Goal: Task Accomplishment & Management: Complete application form

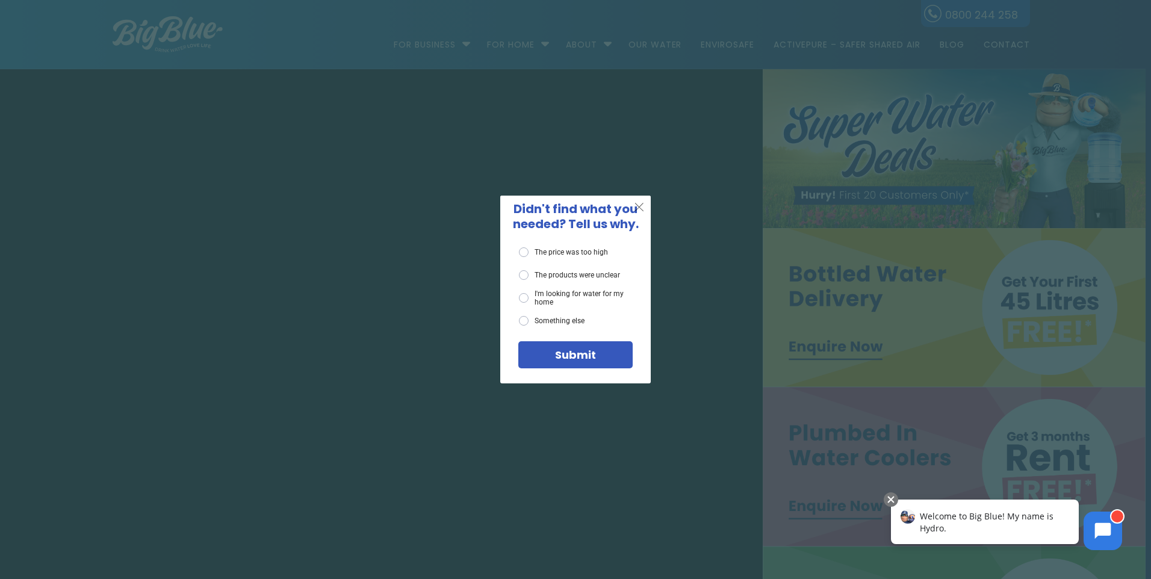
click at [639, 208] on span "X" at bounding box center [639, 206] width 11 height 15
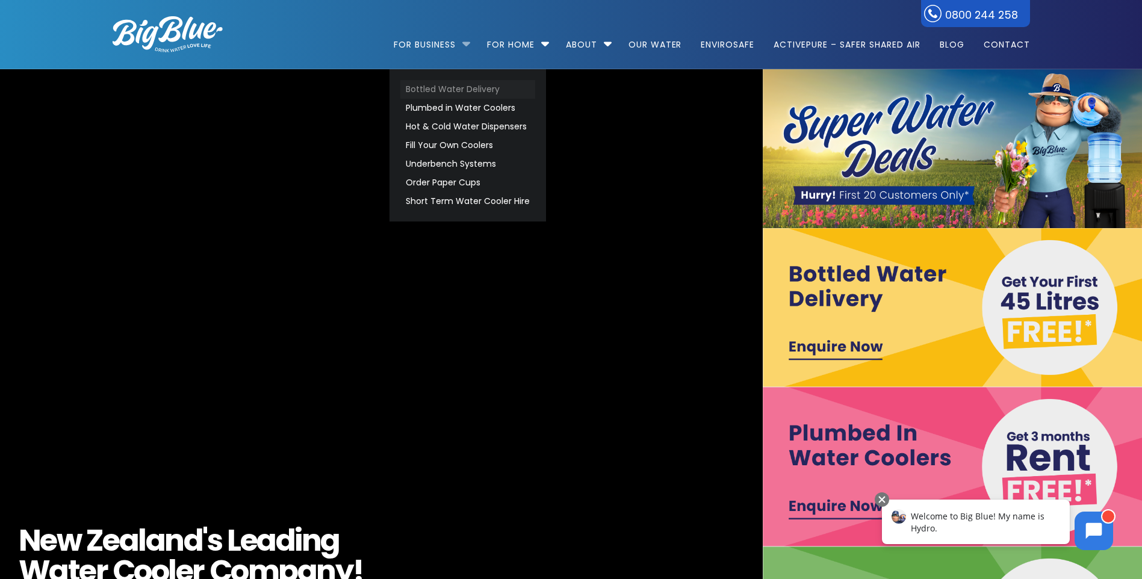
click at [440, 91] on link "Bottled Water Delivery" at bounding box center [467, 89] width 135 height 19
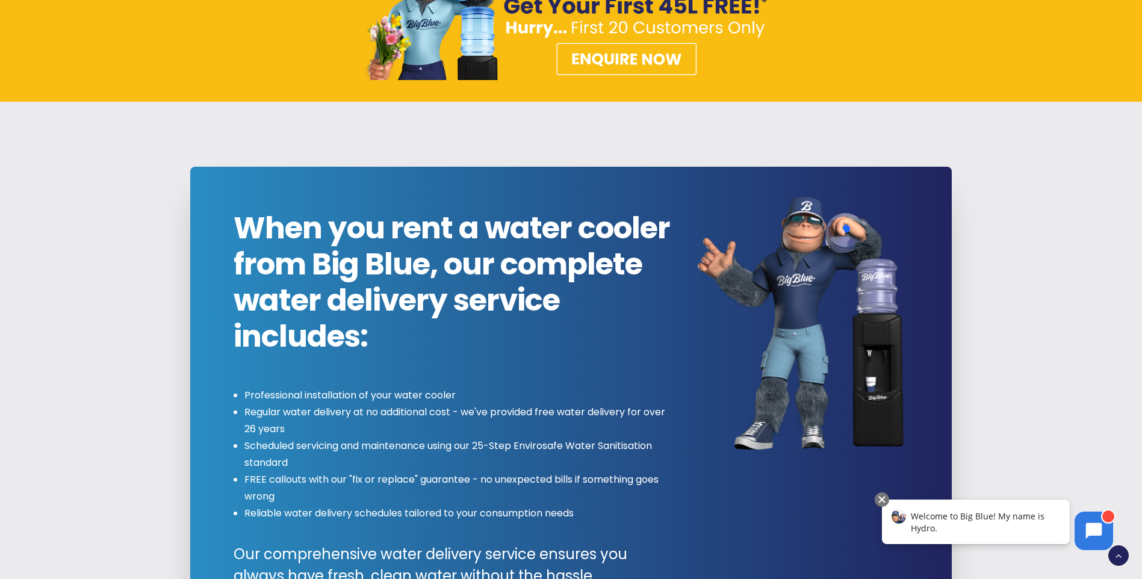
scroll to position [1324, 0]
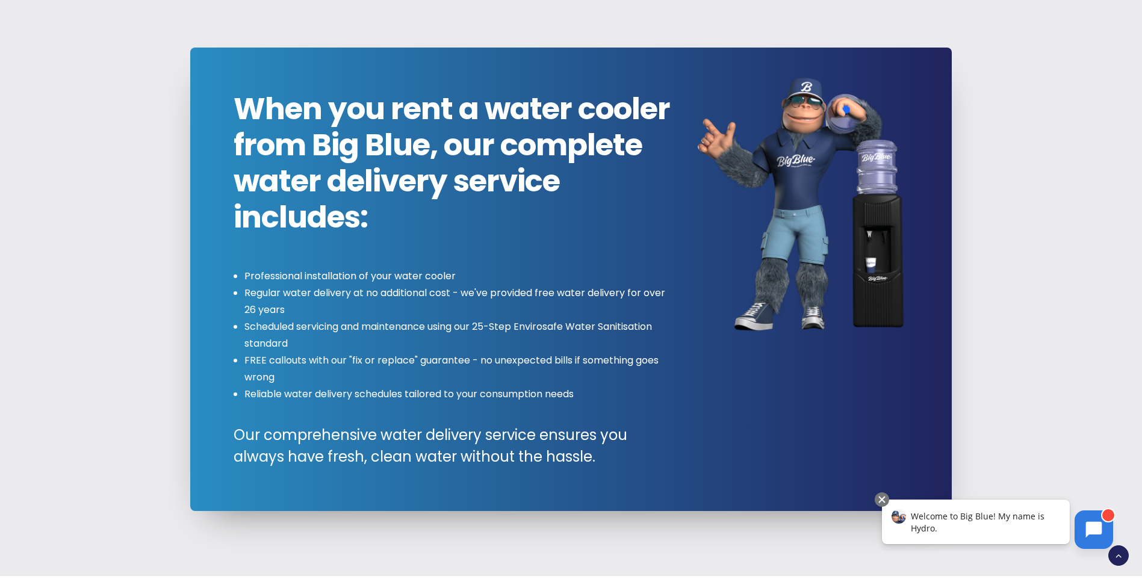
drag, startPoint x: 1091, startPoint y: 527, endPoint x: 1085, endPoint y: 783, distance: 255.3
click at [1091, 530] on icon at bounding box center [1094, 530] width 16 height 16
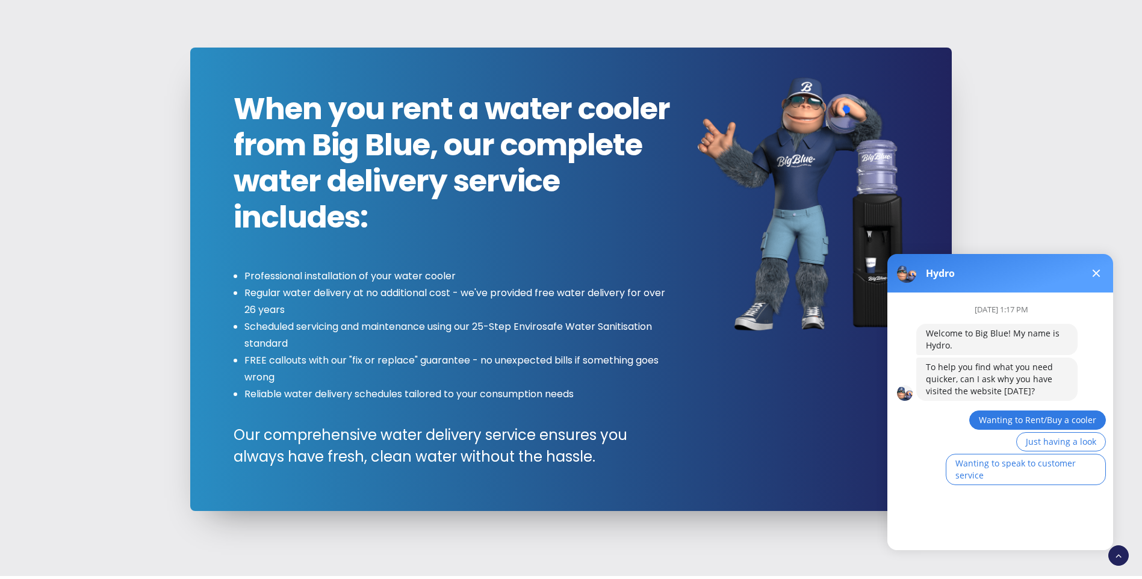
click at [1068, 418] on span "Wanting to Rent/Buy a cooler" at bounding box center [1037, 419] width 117 height 11
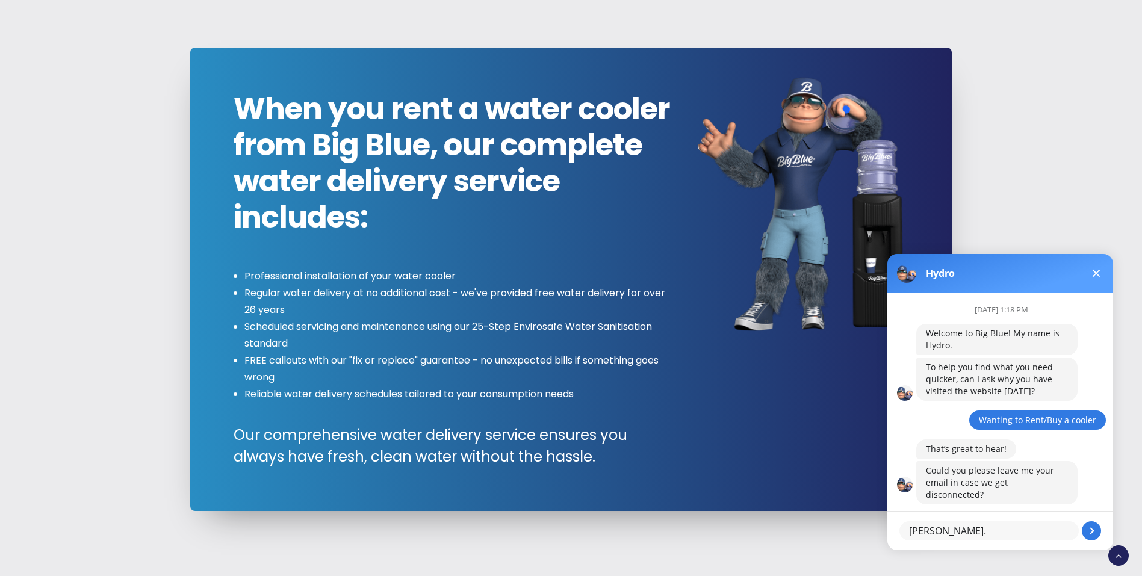
type textarea "[PERSON_NAME][EMAIL_ADDRESS][PERSON_NAME][DOMAIN_NAME]"
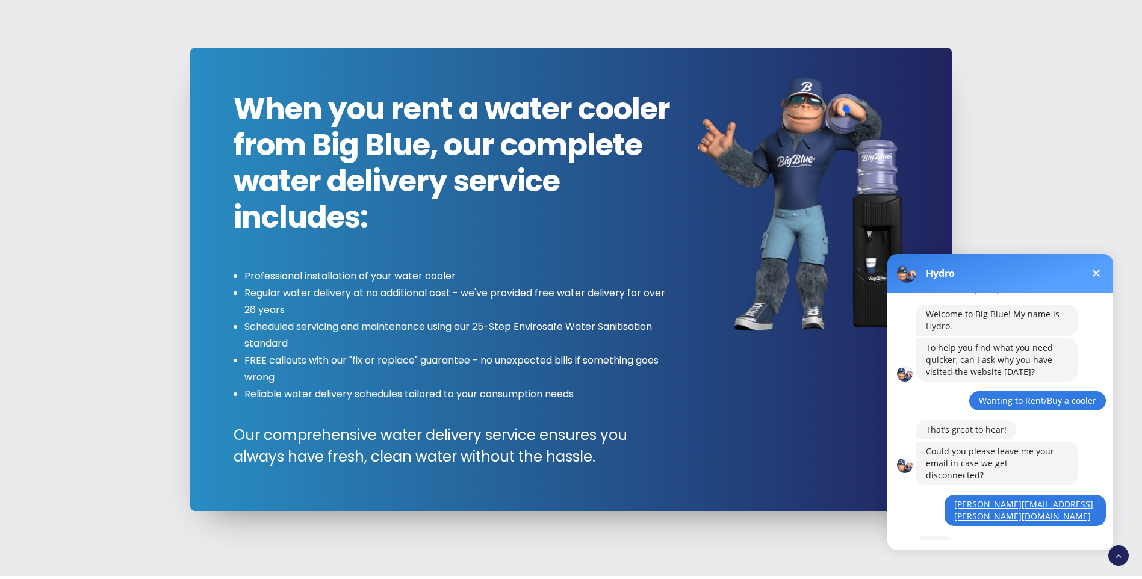
scroll to position [72, 0]
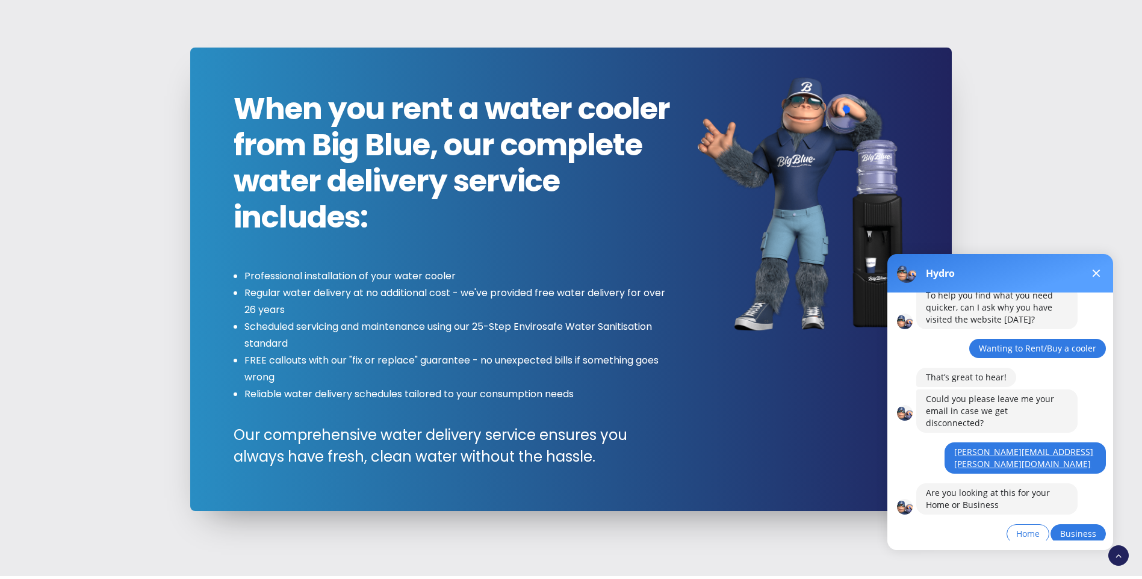
click at [1084, 528] on span "Business" at bounding box center [1078, 533] width 36 height 11
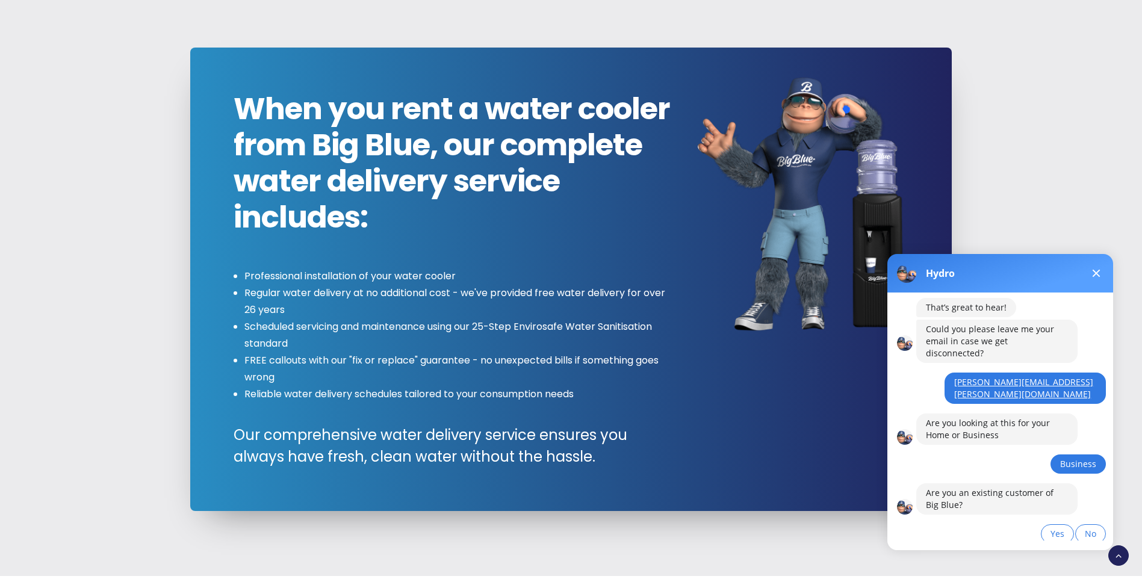
scroll to position [141, 0]
click at [1058, 528] on span "Yes" at bounding box center [1057, 533] width 14 height 11
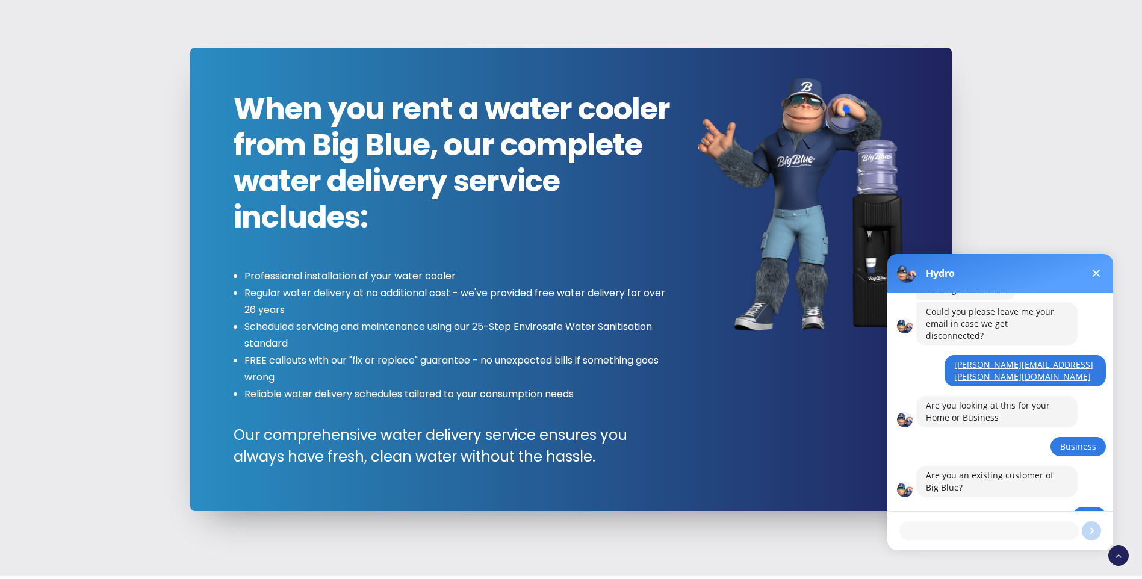
scroll to position [188, 0]
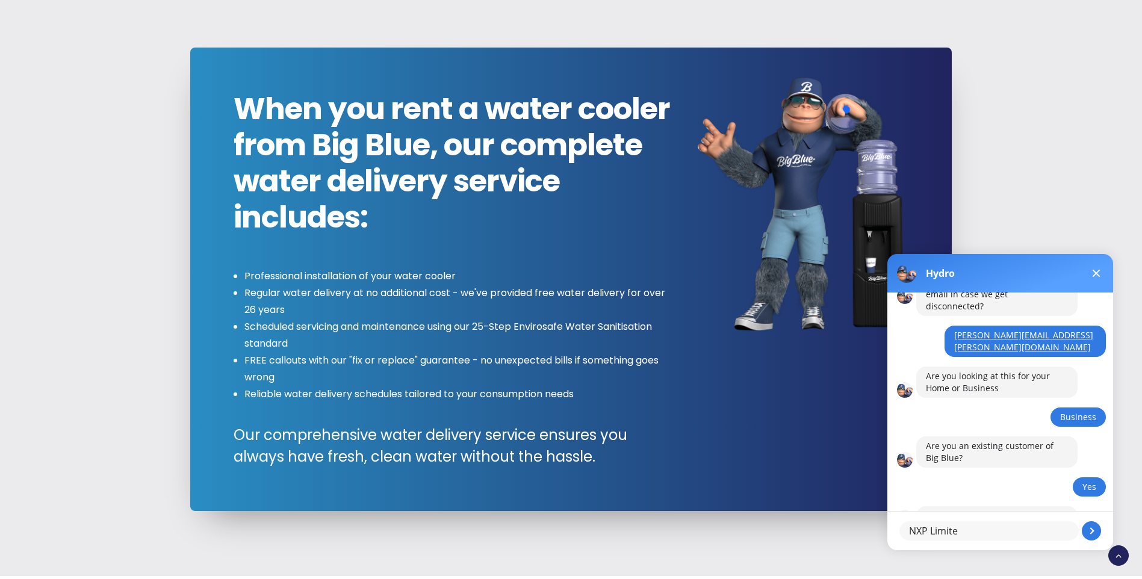
type textarea "NXP Limited"
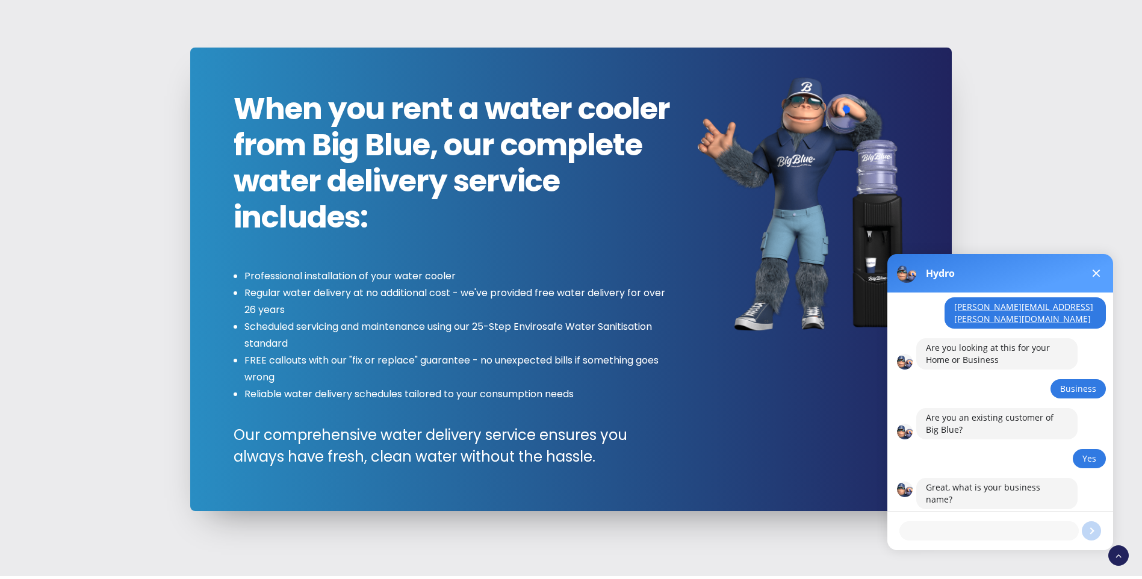
scroll to position [258, 0]
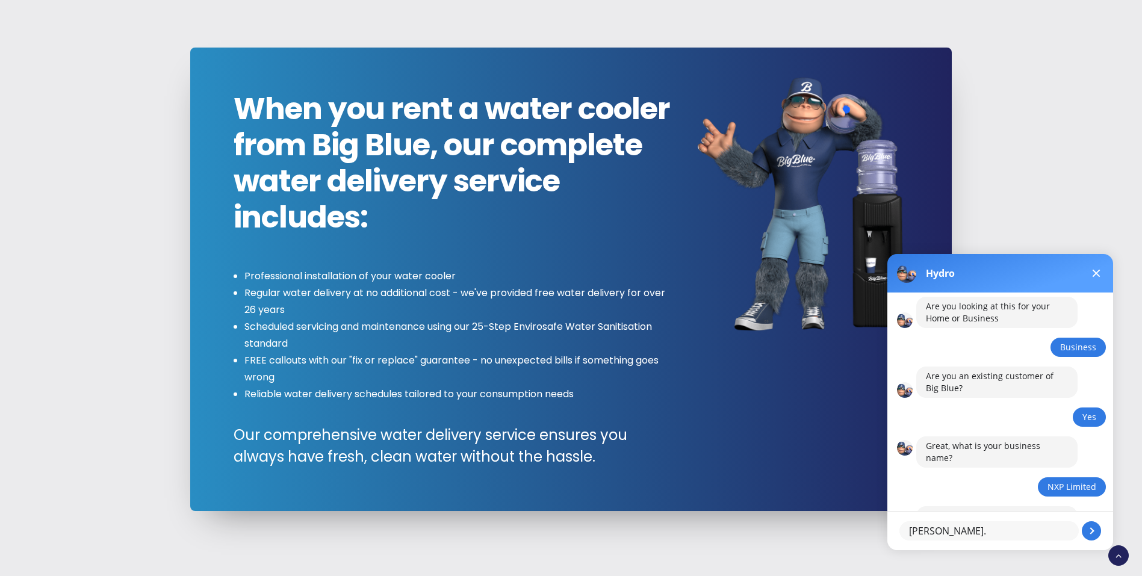
type textarea "[PERSON_NAME][EMAIL_ADDRESS][PERSON_NAME][DOMAIN_NAME]"
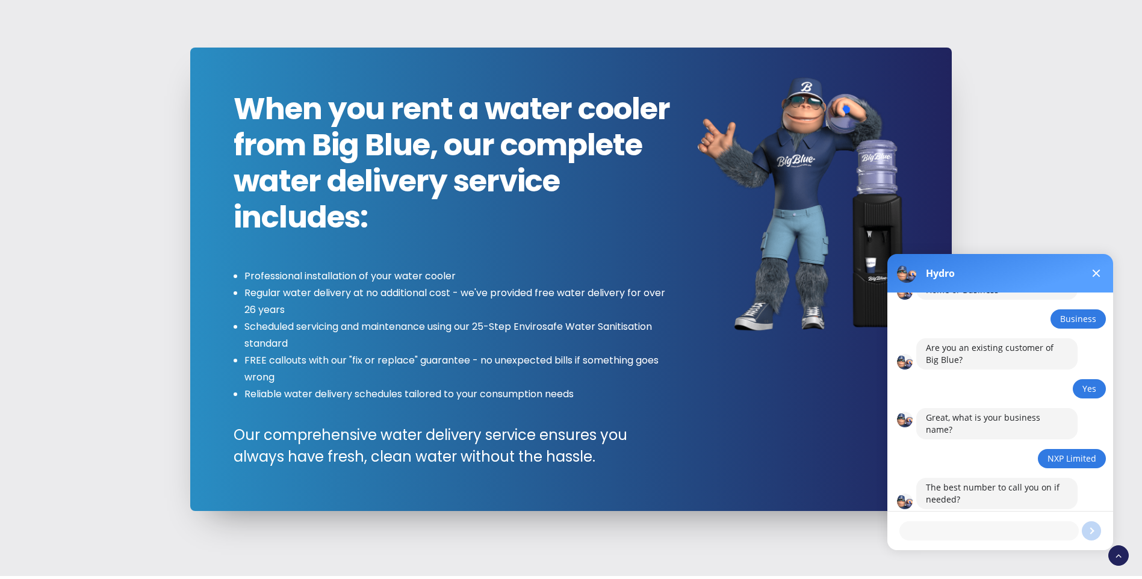
scroll to position [400, 0]
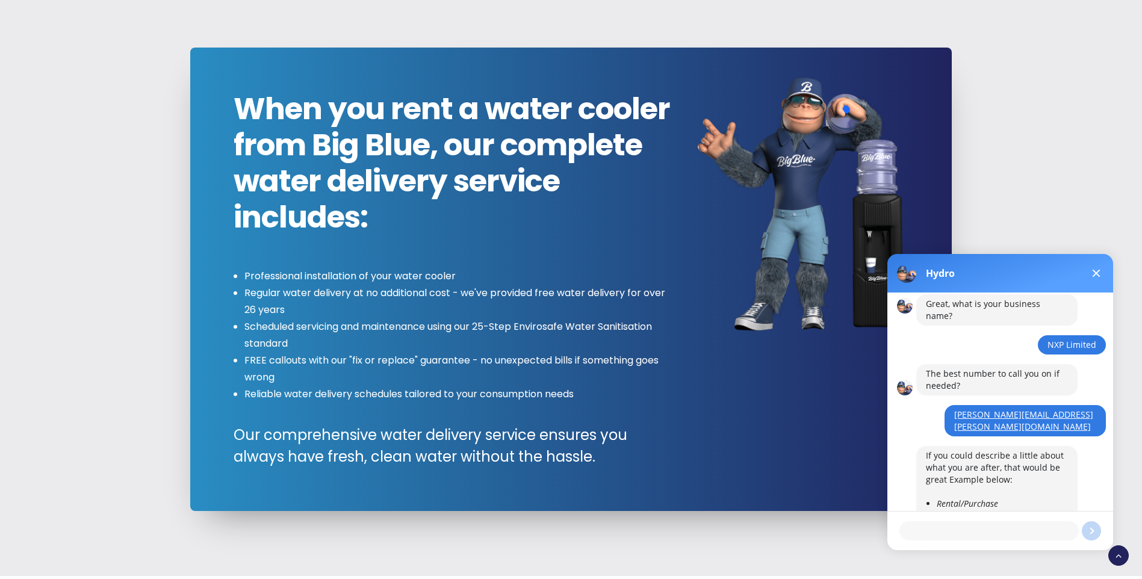
type textarea "W"
type textarea "Water delivered probably, as plumbing I think would be cost prohibitive"
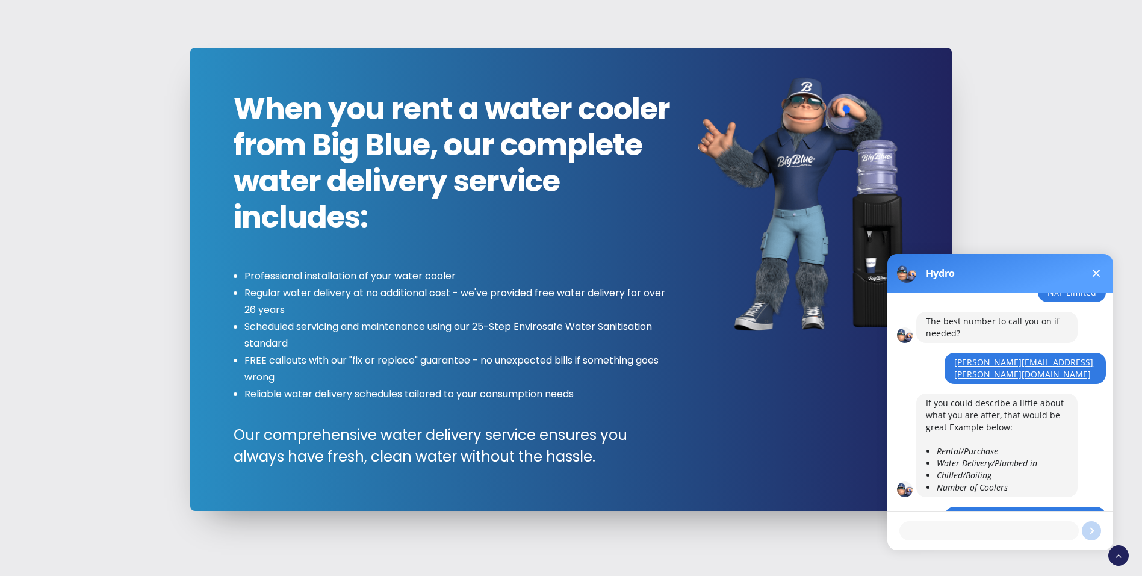
scroll to position [494, 0]
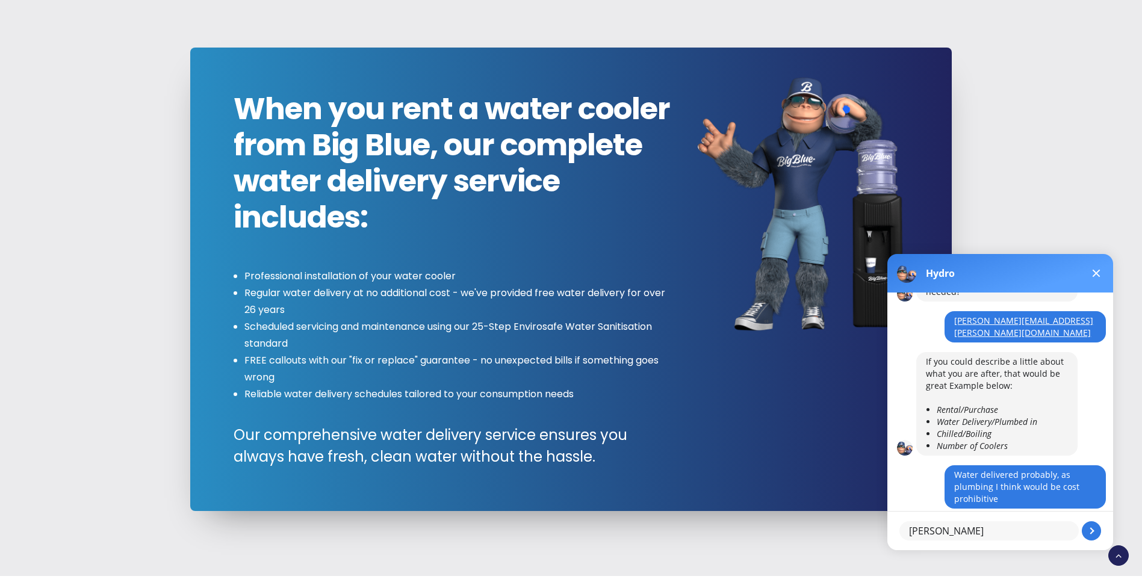
type textarea "[PERSON_NAME]"
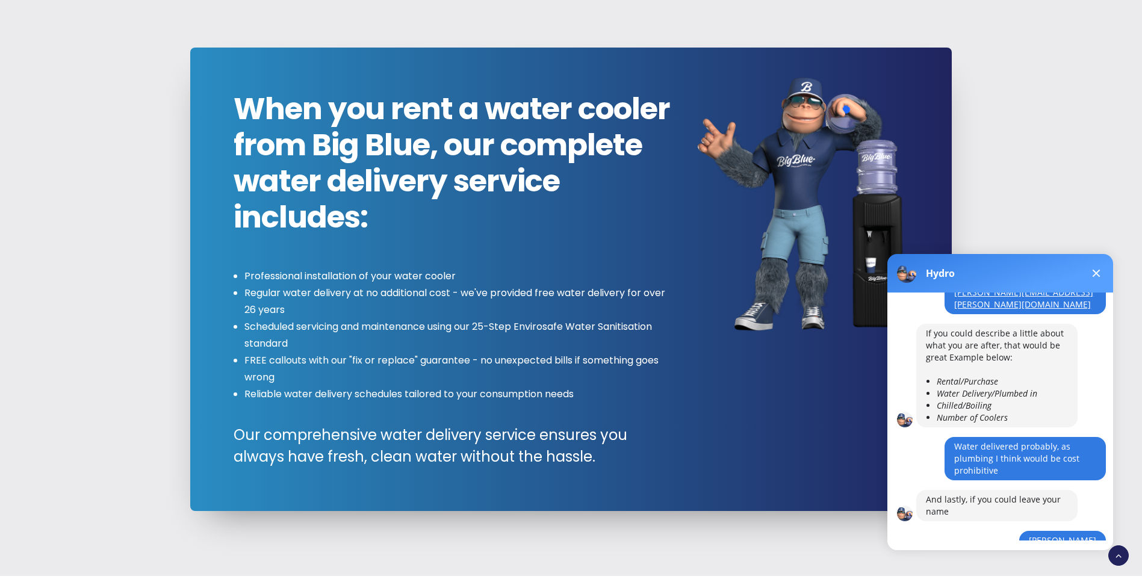
scroll to position [567, 0]
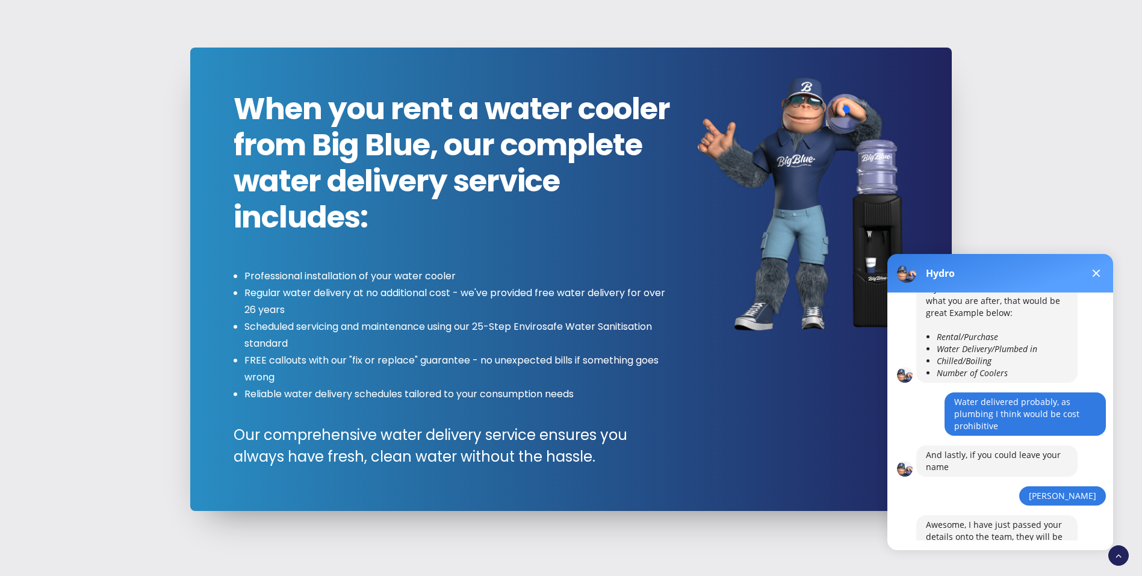
click at [1094, 271] on span at bounding box center [1097, 274] width 8 height 8
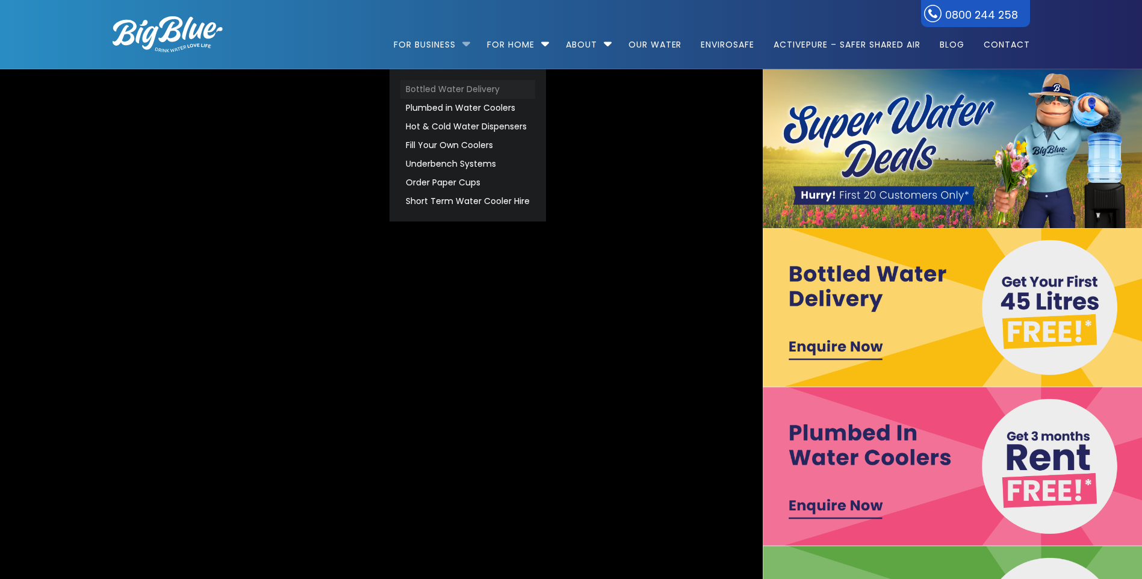
click at [441, 85] on link "Bottled Water Delivery" at bounding box center [467, 89] width 135 height 19
